Goal: Task Accomplishment & Management: Use online tool/utility

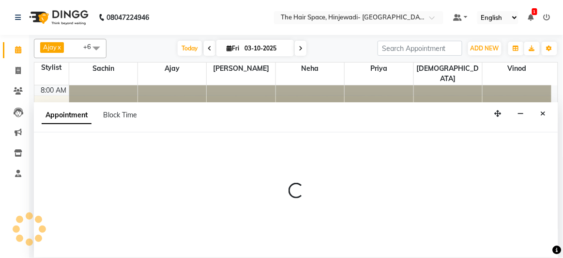
select select "84667"
select select "660"
select select "tentative"
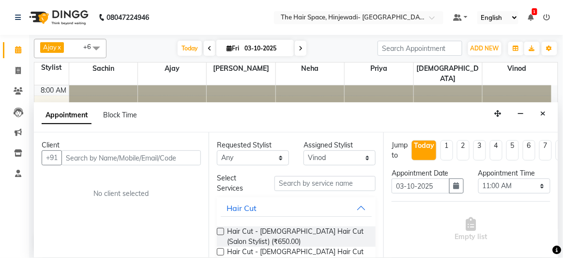
click at [84, 154] on input "text" at bounding box center [130, 157] width 139 height 15
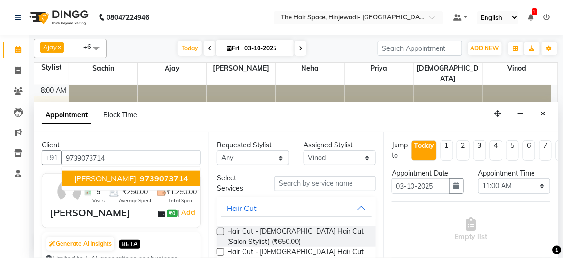
click at [86, 167] on ngb-typeahead-window "[PERSON_NAME] 9739073714" at bounding box center [131, 178] width 139 height 24
click at [88, 177] on span "[PERSON_NAME]" at bounding box center [105, 178] width 62 height 10
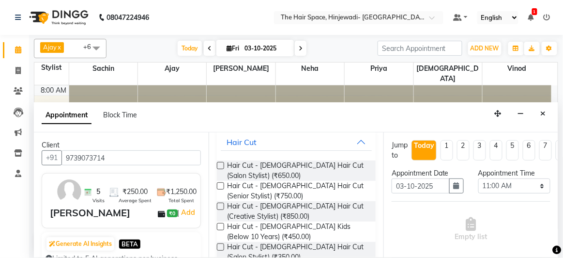
scroll to position [176, 0]
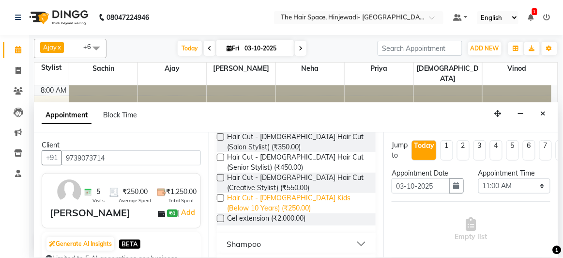
type input "9739073714"
click at [316, 200] on span "Hair Cut - [DEMOGRAPHIC_DATA] Kids (Below 10 Years) (₹250.00)" at bounding box center [297, 203] width 141 height 20
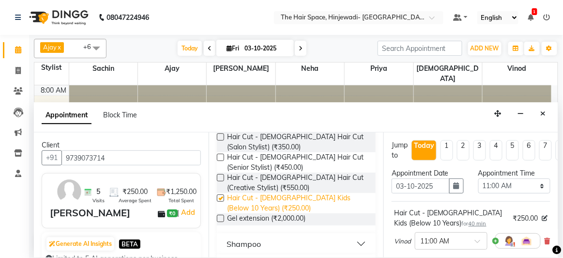
checkbox input "false"
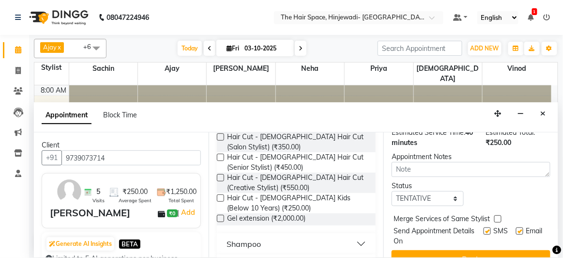
scroll to position [164, 0]
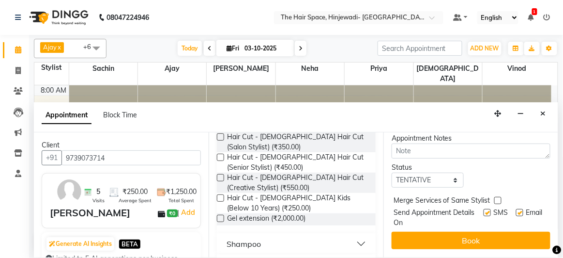
click at [484, 209] on label at bounding box center [487, 212] width 7 height 7
click at [484, 210] on input "checkbox" at bounding box center [487, 213] width 6 height 6
checkbox input "false"
click at [516, 209] on label at bounding box center [519, 212] width 7 height 7
click at [516, 210] on input "checkbox" at bounding box center [519, 213] width 6 height 6
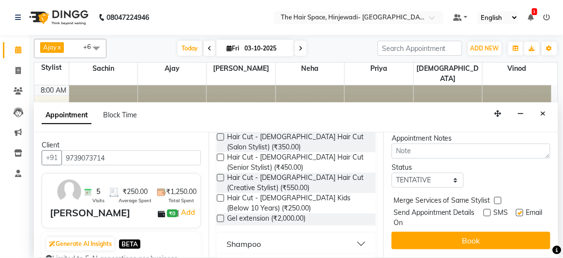
checkbox input "false"
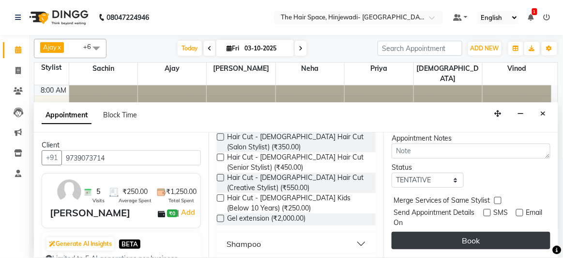
click at [438, 231] on button "Book" at bounding box center [471, 239] width 159 height 17
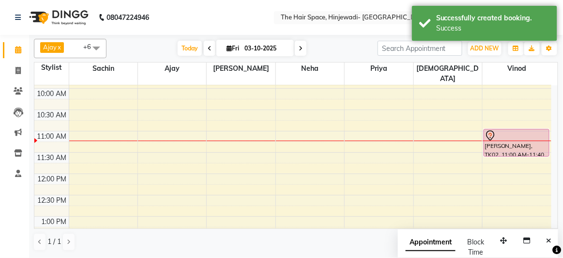
scroll to position [88, 0]
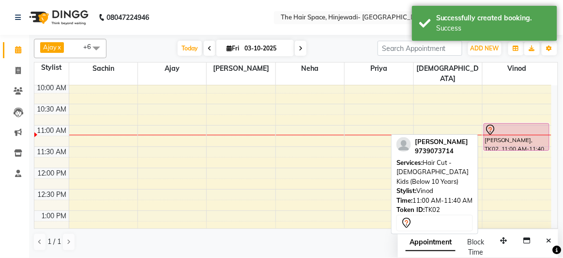
click at [498, 124] on div at bounding box center [517, 130] width 64 height 12
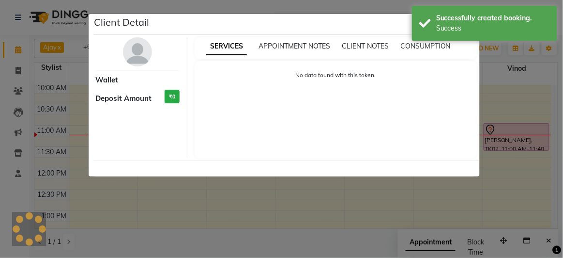
select select "7"
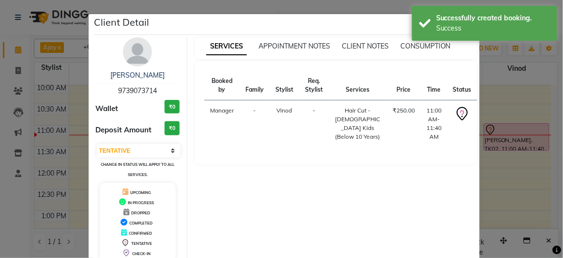
click at [505, 167] on ngb-modal-window "Client Detail [PERSON_NAME] 9739073714 Wallet ₹0 Deposit Amount ₹0 Select IN SE…" at bounding box center [281, 129] width 563 height 258
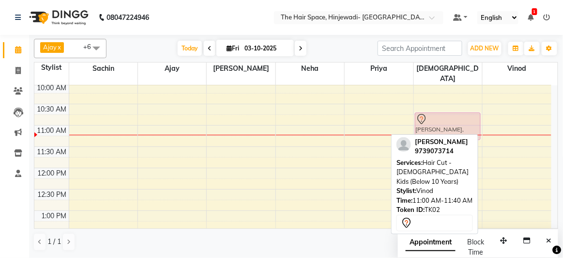
drag, startPoint x: 500, startPoint y: 130, endPoint x: 456, endPoint y: 119, distance: 45.4
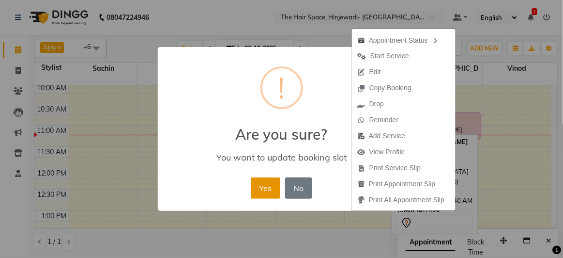
click at [270, 188] on button "Yes" at bounding box center [266, 187] width 30 height 21
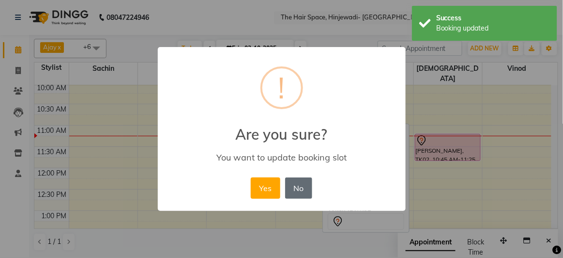
click at [307, 195] on button "No" at bounding box center [298, 187] width 27 height 21
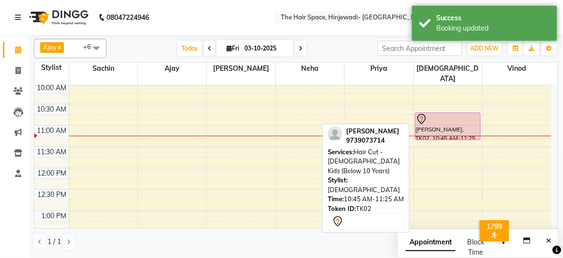
click at [454, 113] on div at bounding box center [448, 119] width 64 height 12
click at [454, 115] on div "[PERSON_NAME], TK02, 10:45 AM-11:25 AM, Hair Cut - [DEMOGRAPHIC_DATA] Kids (Bel…" at bounding box center [447, 126] width 65 height 27
select select "7"
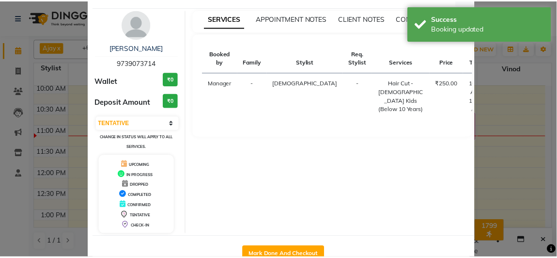
scroll to position [53, 0]
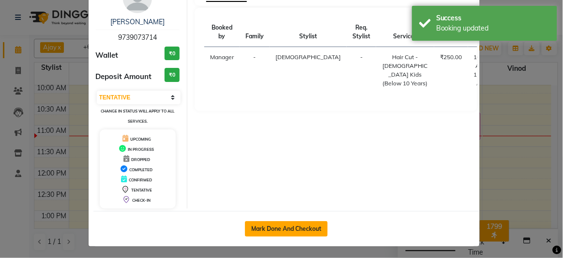
click at [290, 221] on button "Mark Done And Checkout" at bounding box center [286, 228] width 83 height 15
select select "service"
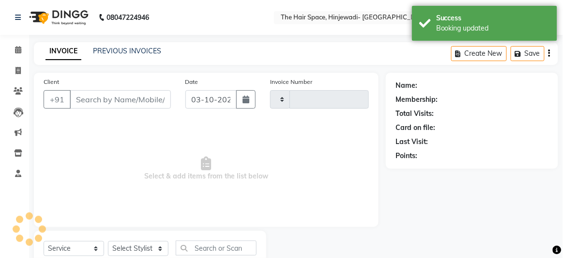
type input "2582"
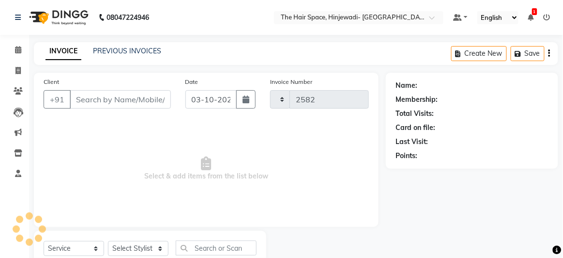
select select "6697"
type input "9739073714"
select select "84666"
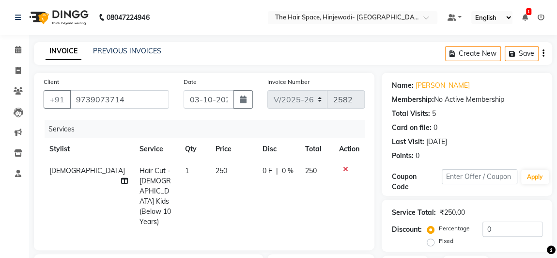
scroll to position [139, 0]
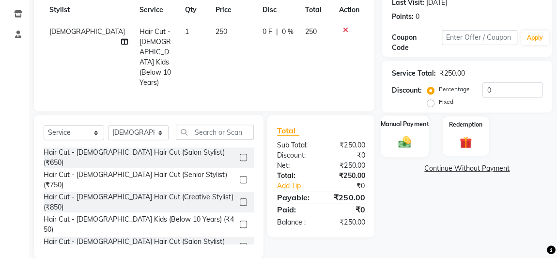
click at [412, 143] on img at bounding box center [404, 141] width 21 height 15
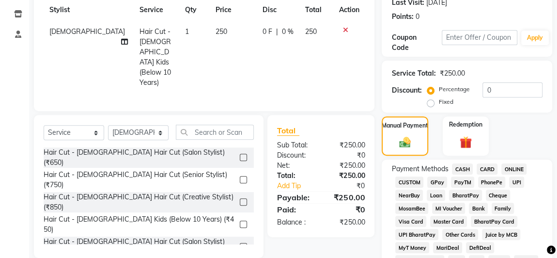
click at [435, 180] on span "GPay" at bounding box center [437, 181] width 20 height 11
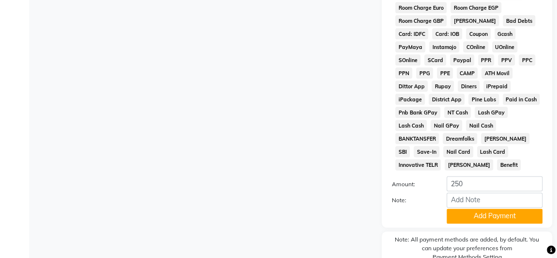
scroll to position [570, 0]
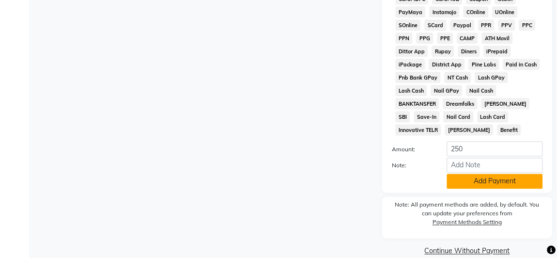
click at [475, 173] on button "Add Payment" at bounding box center [494, 180] width 96 height 15
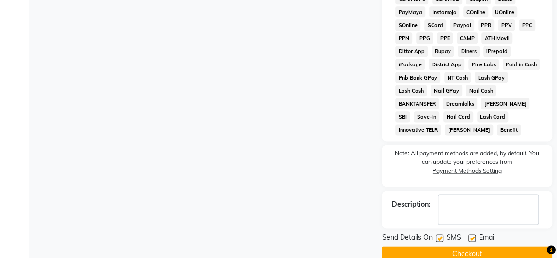
click at [473, 234] on label at bounding box center [471, 237] width 7 height 7
click at [473, 235] on input "checkbox" at bounding box center [471, 238] width 6 height 6
checkbox input "false"
drag, startPoint x: 439, startPoint y: 222, endPoint x: 440, endPoint y: 238, distance: 16.0
click at [439, 234] on div at bounding box center [439, 239] width 6 height 10
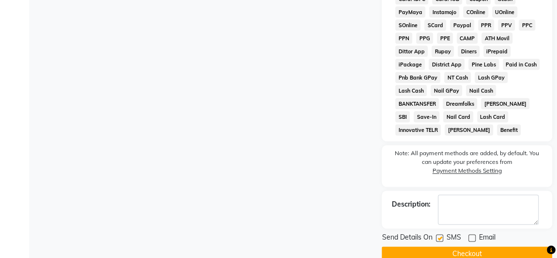
click at [443, 246] on button "Checkout" at bounding box center [467, 253] width 170 height 15
